Goal: Information Seeking & Learning: Check status

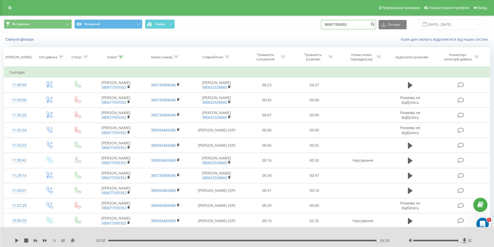
click at [363, 25] on input "380677593352" at bounding box center [348, 24] width 55 height 9
type input "3"
click at [439, 23] on input "[DATE] - [DATE]" at bounding box center [451, 24] width 63 height 10
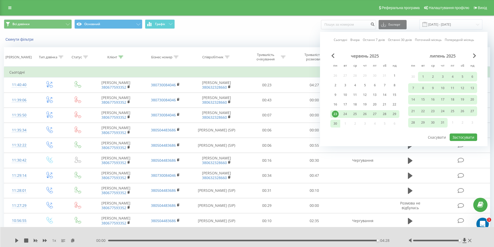
click at [346, 42] on link "Сьогодні" at bounding box center [340, 39] width 13 height 5
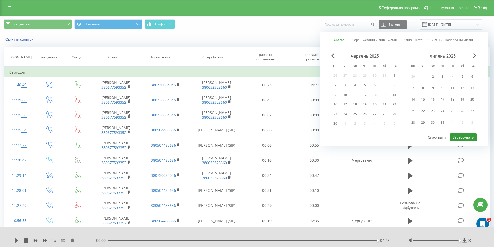
click at [462, 140] on button "Застосувати" at bounding box center [463, 138] width 27 height 8
type input "[DATE] - [DATE]"
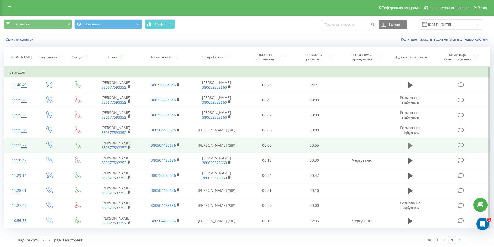
click at [408, 149] on icon at bounding box center [410, 145] width 5 height 6
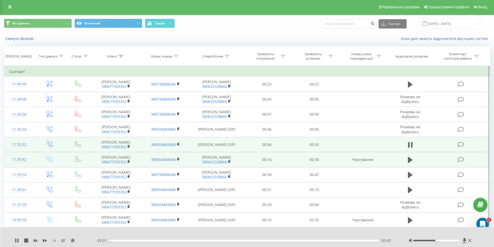
scroll to position [21, 0]
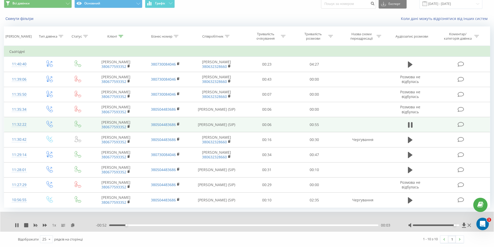
drag, startPoint x: 437, startPoint y: 246, endPoint x: 454, endPoint y: 243, distance: 16.9
click at [454, 228] on div at bounding box center [440, 225] width 64 height 5
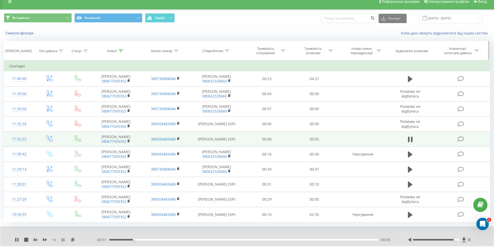
scroll to position [0, 0]
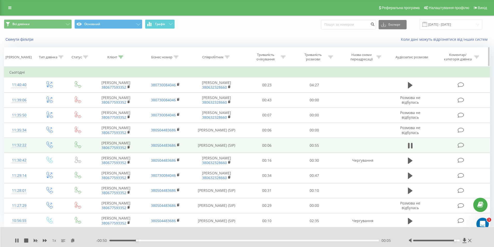
click at [219, 59] on div "Співробітник" at bounding box center [212, 57] width 21 height 4
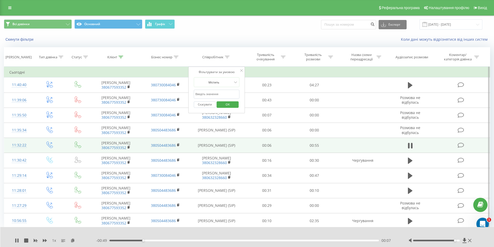
click at [212, 93] on input "text" at bounding box center [217, 94] width 46 height 9
type input "[PERSON_NAME]"
click at [228, 104] on span "OK" at bounding box center [227, 104] width 15 height 8
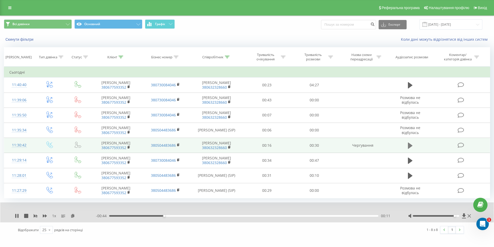
click at [409, 149] on icon at bounding box center [410, 145] width 5 height 6
click at [365, 25] on input at bounding box center [348, 24] width 55 height 9
click at [21, 37] on div "Скинути фільтри Коли дані можуть відрізнятися вiд інших систем" at bounding box center [247, 39] width 494 height 12
click at [21, 37] on div "Скинути фільтри" at bounding box center [92, 39] width 185 height 5
click at [21, 39] on button "Скинути фільтри" at bounding box center [20, 39] width 32 height 5
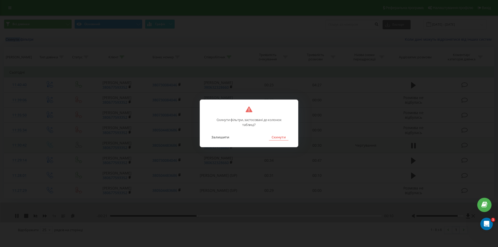
click at [282, 136] on button "Скинути" at bounding box center [278, 137] width 19 height 7
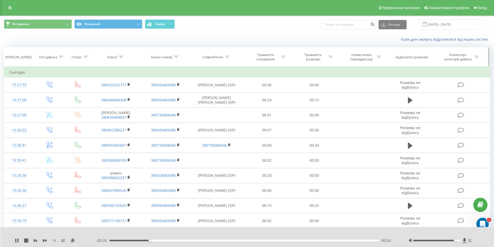
click at [225, 57] on icon at bounding box center [227, 57] width 5 height 3
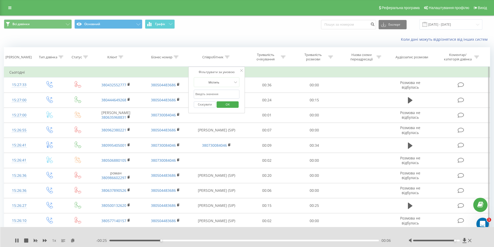
click at [210, 93] on input "text" at bounding box center [217, 94] width 46 height 9
type input "[PERSON_NAME]"
click at [229, 105] on span "OK" at bounding box center [227, 104] width 15 height 8
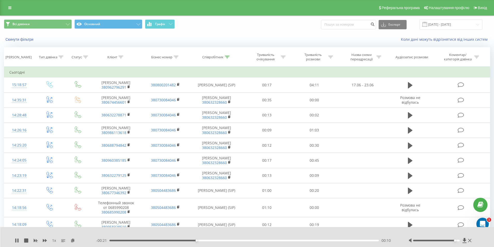
click at [22, 241] on div "1 x" at bounding box center [55, 240] width 81 height 5
click at [24, 241] on icon at bounding box center [26, 241] width 4 height 4
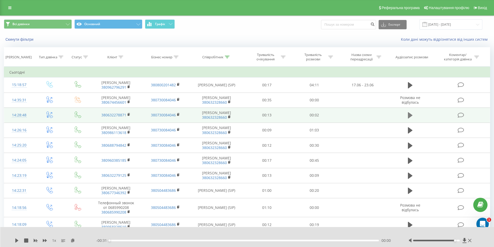
click at [409, 119] on icon at bounding box center [410, 115] width 5 height 6
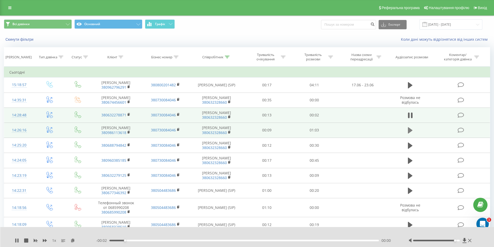
click at [412, 134] on icon at bounding box center [410, 130] width 5 height 7
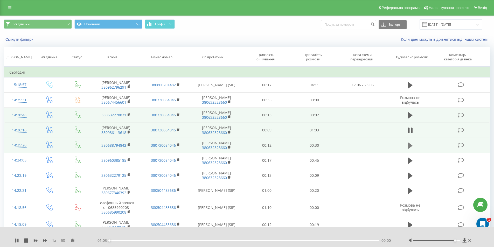
click at [413, 150] on button at bounding box center [410, 146] width 8 height 8
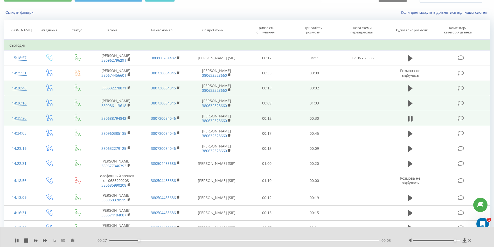
scroll to position [52, 0]
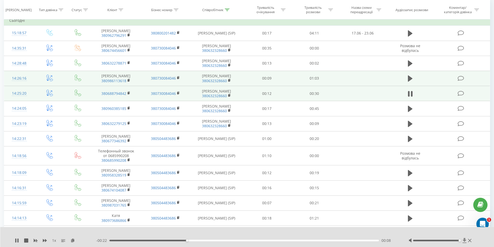
drag, startPoint x: 456, startPoint y: 241, endPoint x: 463, endPoint y: 241, distance: 7.0
click at [463, 241] on div at bounding box center [441, 240] width 64 height 5
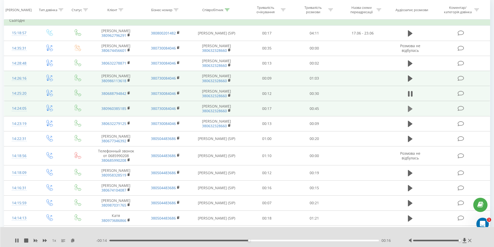
click at [409, 113] on icon at bounding box center [410, 108] width 5 height 7
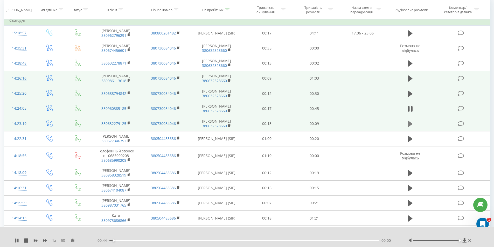
click at [409, 127] on icon at bounding box center [410, 124] width 5 height 6
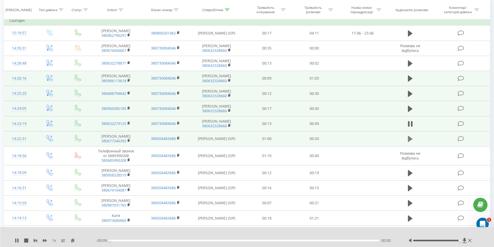
click at [411, 142] on icon at bounding box center [410, 139] width 5 height 6
click at [408, 127] on icon at bounding box center [410, 124] width 5 height 6
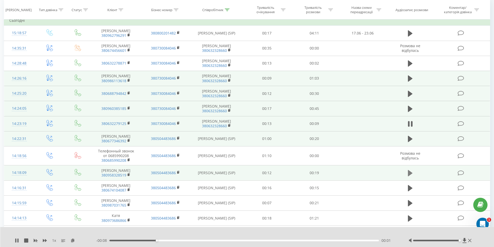
click at [411, 177] on icon at bounding box center [410, 173] width 5 height 7
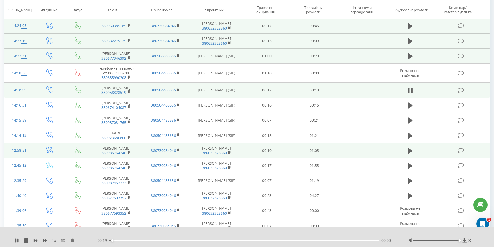
scroll to position [156, 0]
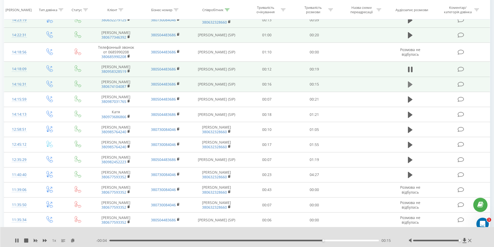
click at [409, 88] on icon at bounding box center [410, 84] width 5 height 6
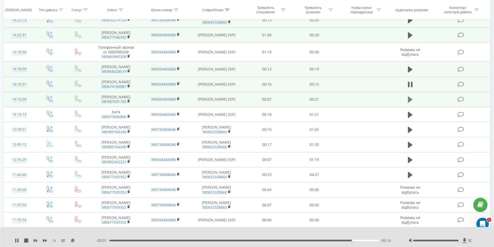
click at [410, 103] on icon at bounding box center [410, 99] width 5 height 6
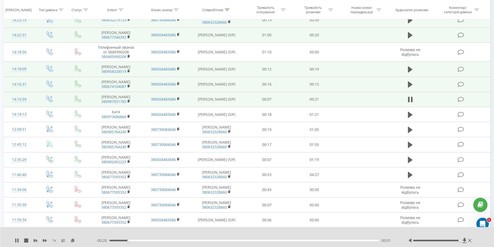
scroll to position [182, 0]
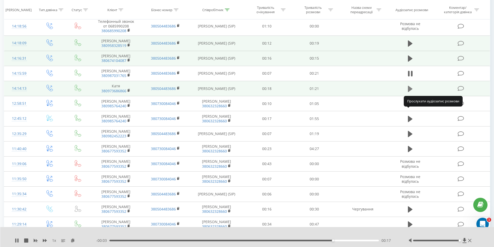
click at [408, 93] on button at bounding box center [410, 89] width 8 height 8
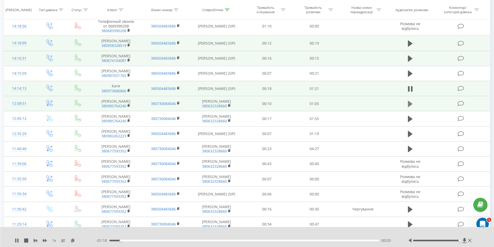
click at [409, 107] on icon at bounding box center [410, 104] width 5 height 6
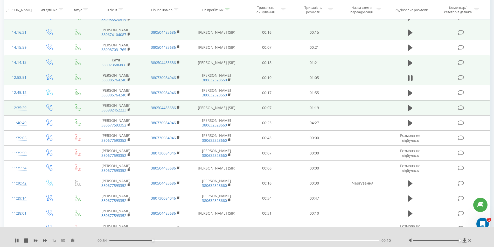
scroll to position [233, 0]
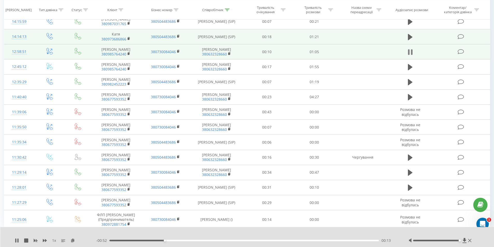
click at [410, 56] on icon at bounding box center [410, 52] width 5 height 7
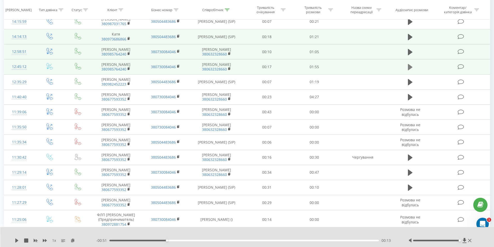
click at [410, 70] on icon at bounding box center [410, 67] width 5 height 6
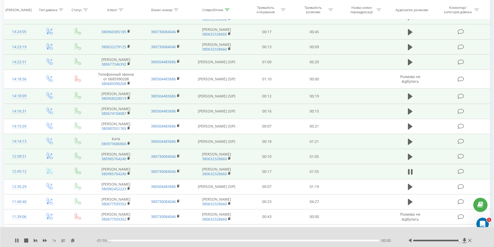
scroll to position [0, 0]
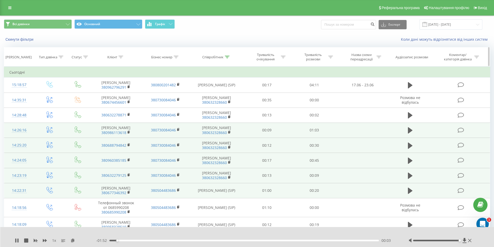
click at [225, 57] on div "Співробітник" at bounding box center [215, 57] width 27 height 4
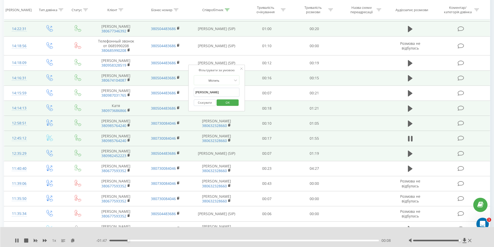
scroll to position [208, 0]
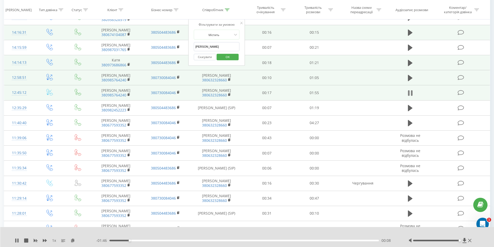
click at [413, 97] on button at bounding box center [410, 93] width 8 height 8
click at [235, 58] on span "OK" at bounding box center [227, 57] width 15 height 8
